Goal: Task Accomplishment & Management: Complete application form

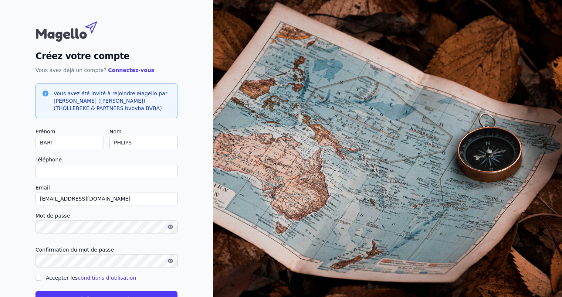
click at [49, 169] on input "Téléphone" at bounding box center [107, 170] width 142 height 13
type input "+32474966131"
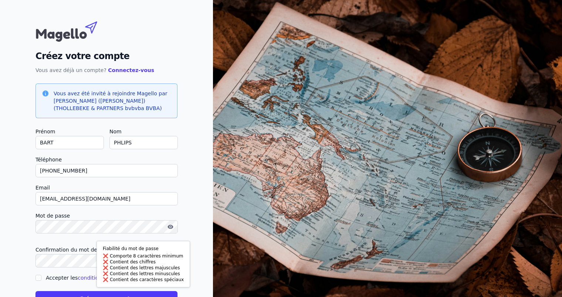
click at [103, 208] on form "Prénom BART Nom PHLIPS Téléphone +32474966131 Email bartphlips@hotmail.com Mot …" at bounding box center [107, 216] width 142 height 179
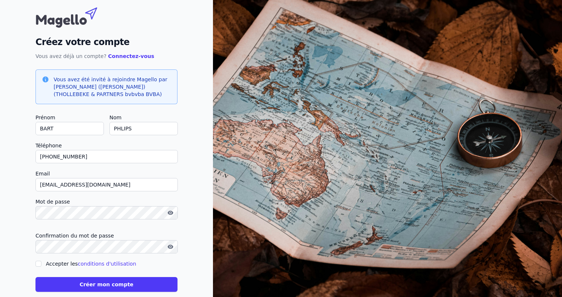
scroll to position [27, 0]
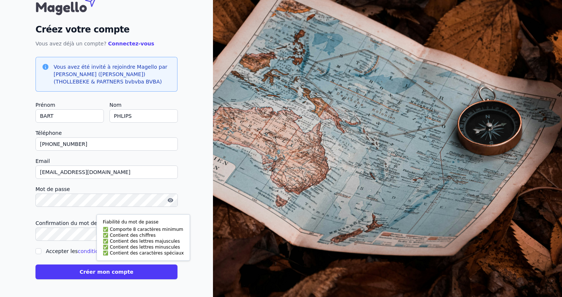
click at [35, 237] on div "Créez votre compte Vous avez déjà un compte? Connectez-vous Vous avez été invit…" at bounding box center [106, 135] width 213 height 324
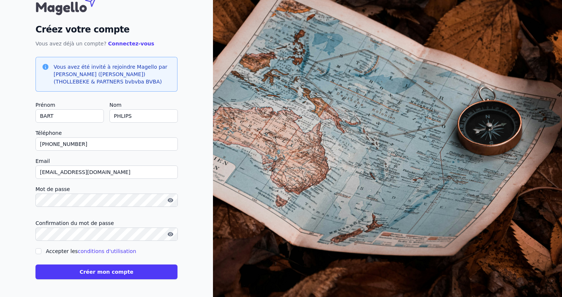
click at [173, 234] on icon "button" at bounding box center [171, 234] width 6 height 4
click at [37, 250] on input "Accepter les conditions d'utilisation" at bounding box center [39, 252] width 6 height 6
checkbox input "true"
click at [104, 274] on button "Créer mon compte" at bounding box center [107, 272] width 142 height 15
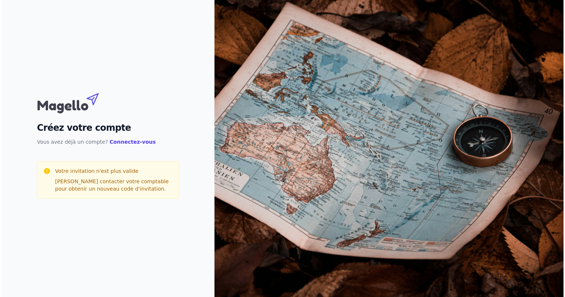
scroll to position [0, 0]
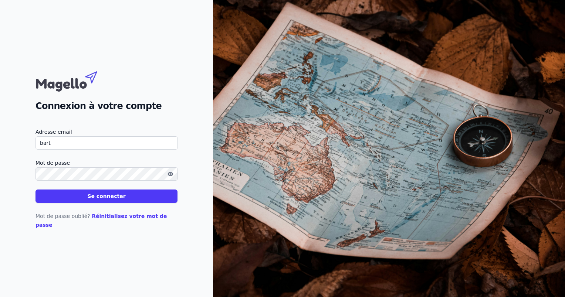
click at [36, 190] on button "Se connecter" at bounding box center [107, 196] width 142 height 13
click at [55, 146] on input "bart" at bounding box center [107, 142] width 142 height 13
click at [114, 148] on input "bart" at bounding box center [107, 142] width 142 height 13
click at [129, 147] on input "bart" at bounding box center [107, 142] width 142 height 13
click at [59, 147] on input "bart" at bounding box center [107, 142] width 142 height 13
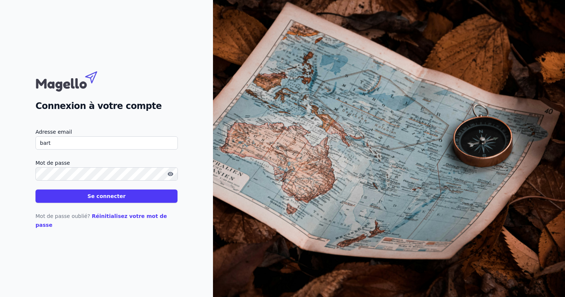
type input "bartphlips@hotmail.com"
click at [140, 203] on button "Se connecter" at bounding box center [107, 196] width 142 height 13
click at [105, 200] on button "Se connecter" at bounding box center [107, 196] width 142 height 13
click at [93, 146] on input "bartphlips@hotmail.com" at bounding box center [107, 142] width 142 height 13
click at [19, 189] on div "Connexion à votre compte Adresse email bartphlips@hotmail.com Mot de passe Se c…" at bounding box center [106, 148] width 213 height 297
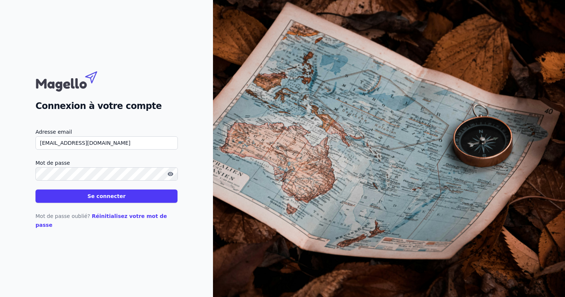
click at [87, 200] on button "Se connecter" at bounding box center [107, 196] width 142 height 13
click at [109, 203] on button "Se connecter" at bounding box center [107, 196] width 142 height 13
click at [111, 203] on button "Se connecter" at bounding box center [107, 196] width 142 height 13
click at [102, 200] on button "Se connecter" at bounding box center [107, 196] width 142 height 13
drag, startPoint x: 102, startPoint y: 200, endPoint x: 95, endPoint y: 225, distance: 26.0
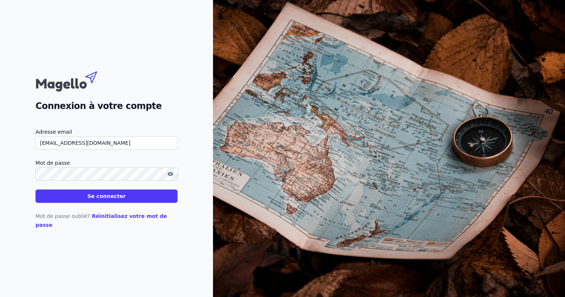
click at [95, 225] on p "Mot de passe oublié? Réinitialisez votre mot de passe" at bounding box center [107, 221] width 142 height 18
click at [97, 201] on button "Se connecter" at bounding box center [107, 196] width 142 height 13
click at [105, 220] on link "Réinitialisez votre mot de passe" at bounding box center [102, 220] width 132 height 15
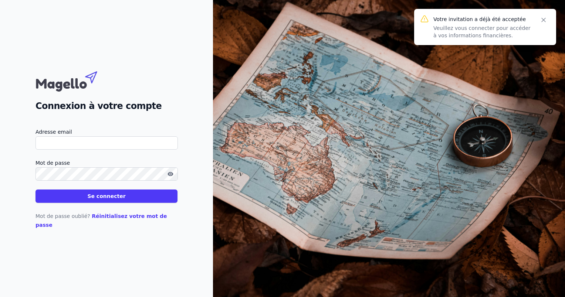
click at [64, 148] on input "Adresse email" at bounding box center [107, 142] width 142 height 13
click at [114, 119] on div "Connexion à votre compte Adresse email Mot de passe Se connecter Mot de passe o…" at bounding box center [107, 149] width 142 height 162
click at [90, 148] on input "Adresse email" at bounding box center [107, 142] width 142 height 13
click at [36, 231] on div "Connexion à votre compte Adresse email Mot de passe Se connecter Mot de passe o…" at bounding box center [106, 148] width 213 height 297
